Goal: Task Accomplishment & Management: Use online tool/utility

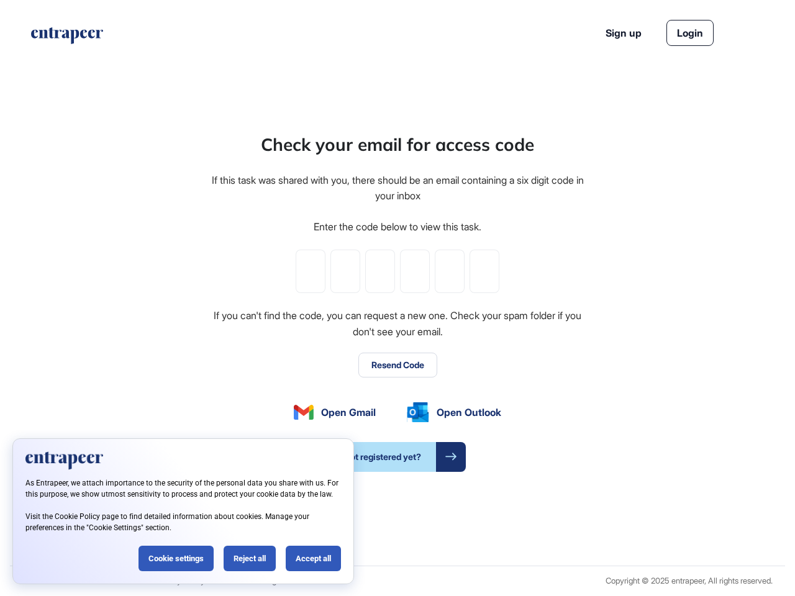
click at [397, 298] on div "Check your email for access code If this task was shared with you, there should…" at bounding box center [397, 302] width 375 height 340
click at [310, 271] on input "tel" at bounding box center [311, 271] width 30 height 43
click at [345, 271] on input "tel" at bounding box center [345, 271] width 30 height 43
click at [380, 271] on input "tel" at bounding box center [380, 271] width 30 height 43
click at [415, 271] on input "tel" at bounding box center [415, 271] width 30 height 43
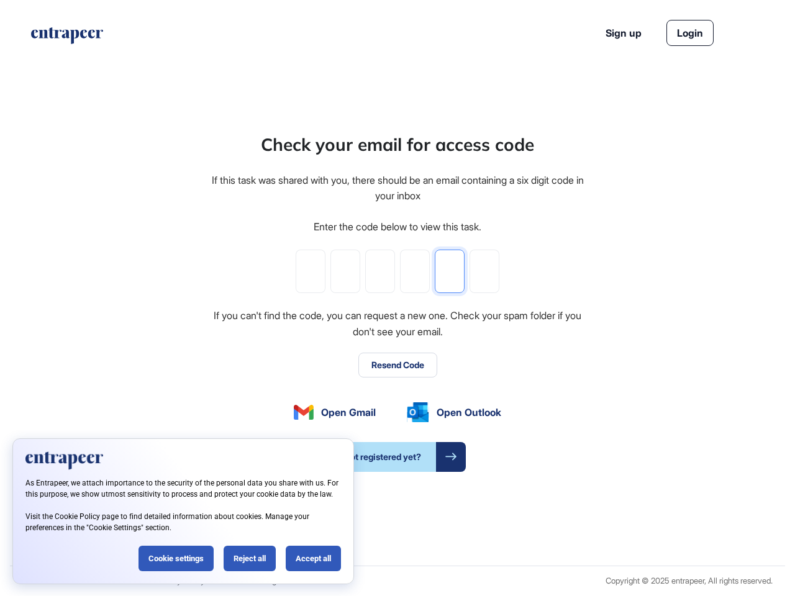
click at [450, 271] on input "tel" at bounding box center [450, 271] width 30 height 43
click at [484, 271] on input "tel" at bounding box center [484, 271] width 30 height 43
click at [397, 365] on button "Resend Code" at bounding box center [397, 365] width 79 height 25
